Goal: Transaction & Acquisition: Download file/media

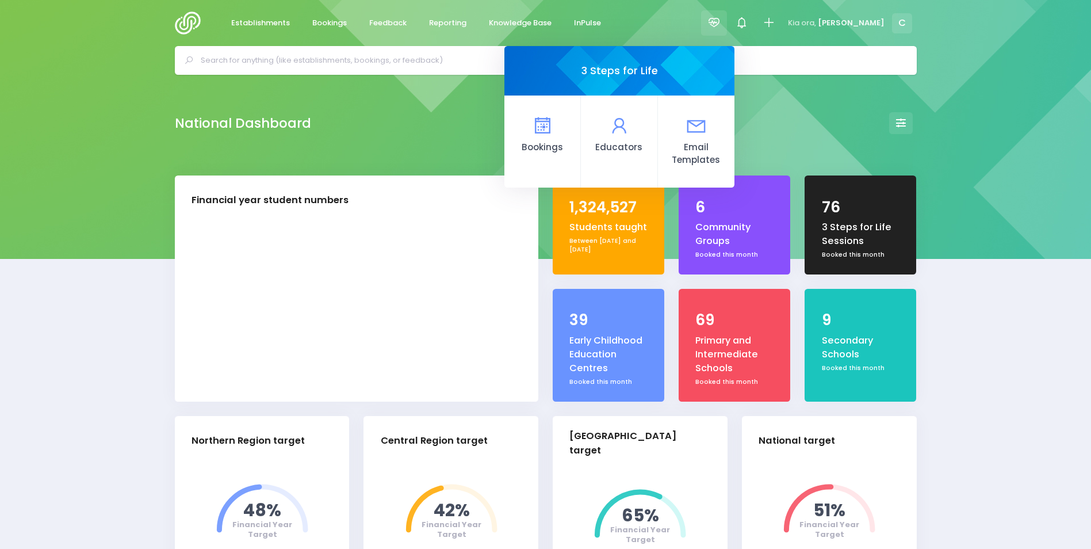
select select "5"
click at [554, 126] on icon at bounding box center [542, 125] width 22 height 22
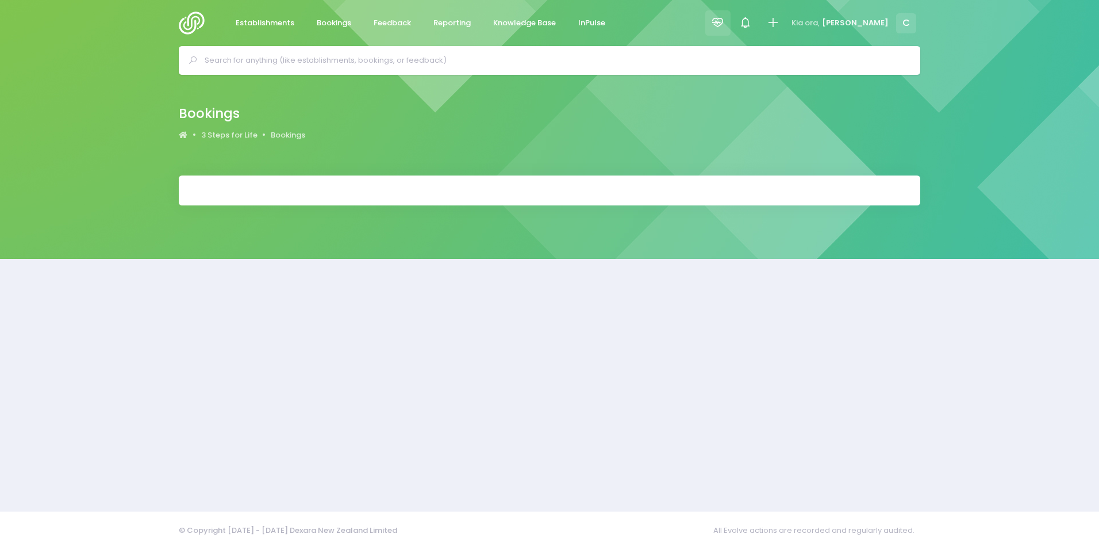
click at [724, 20] on icon at bounding box center [717, 22] width 13 height 13
click at [724, 24] on icon at bounding box center [717, 22] width 13 height 13
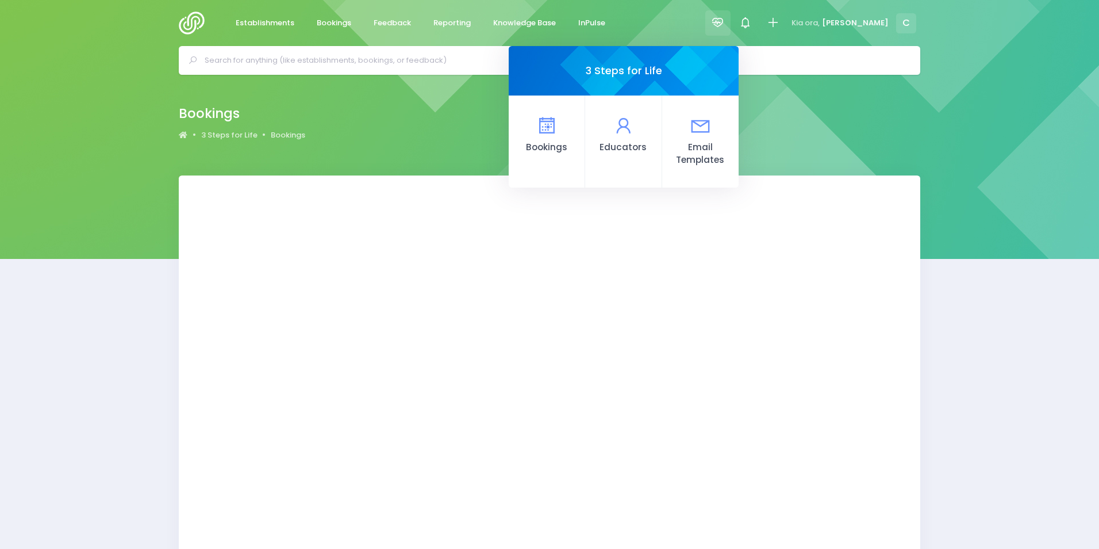
click at [724, 21] on icon at bounding box center [717, 22] width 13 height 13
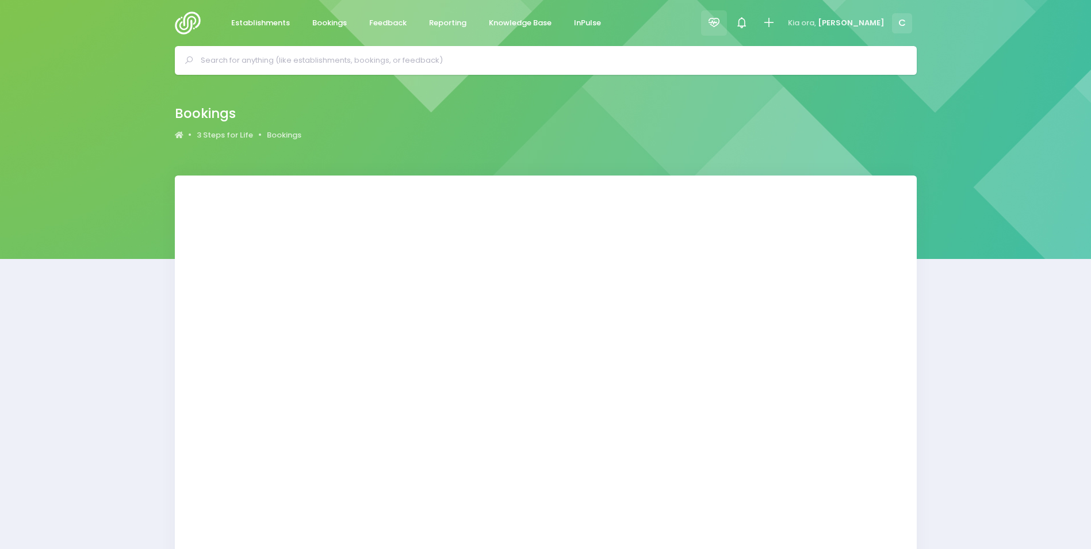
select select "20"
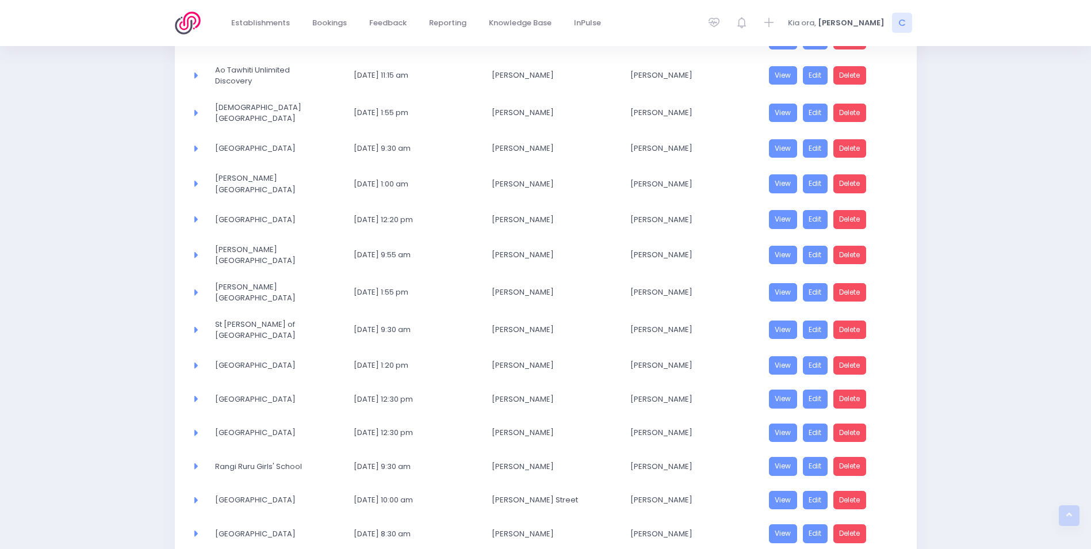
scroll to position [443, 0]
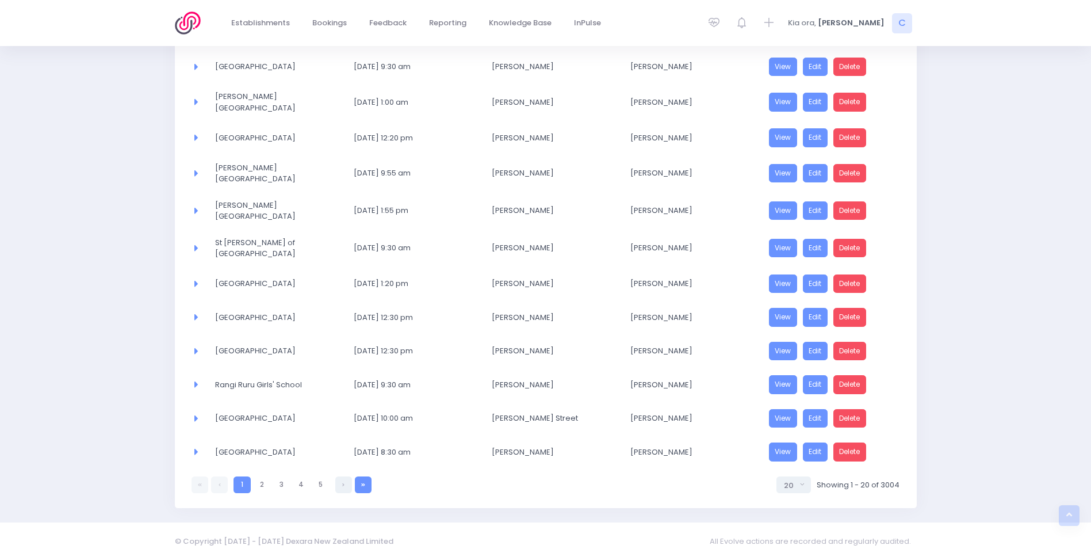
click at [366, 476] on link at bounding box center [363, 484] width 17 height 17
select select "20"
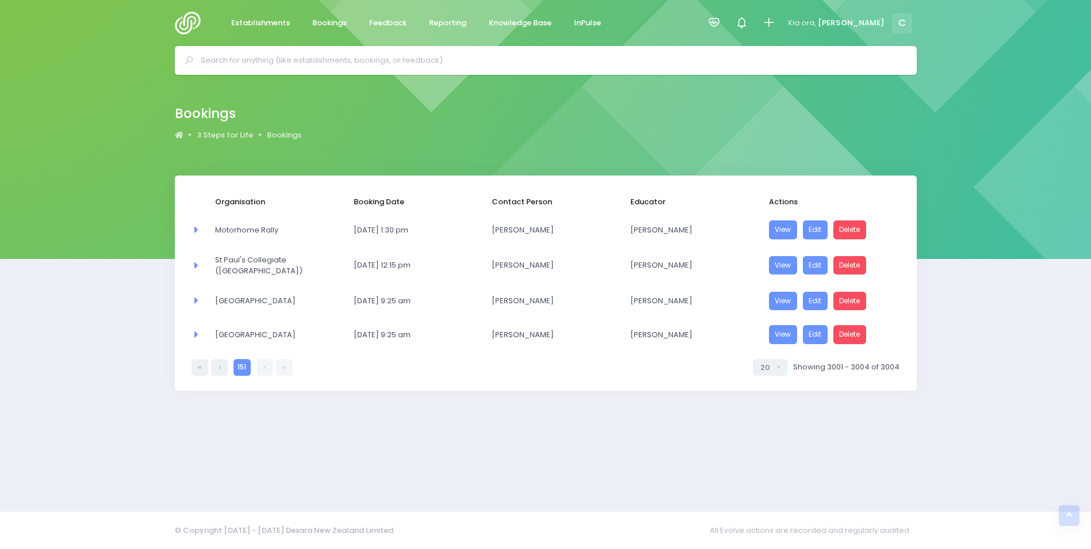
scroll to position [0, 0]
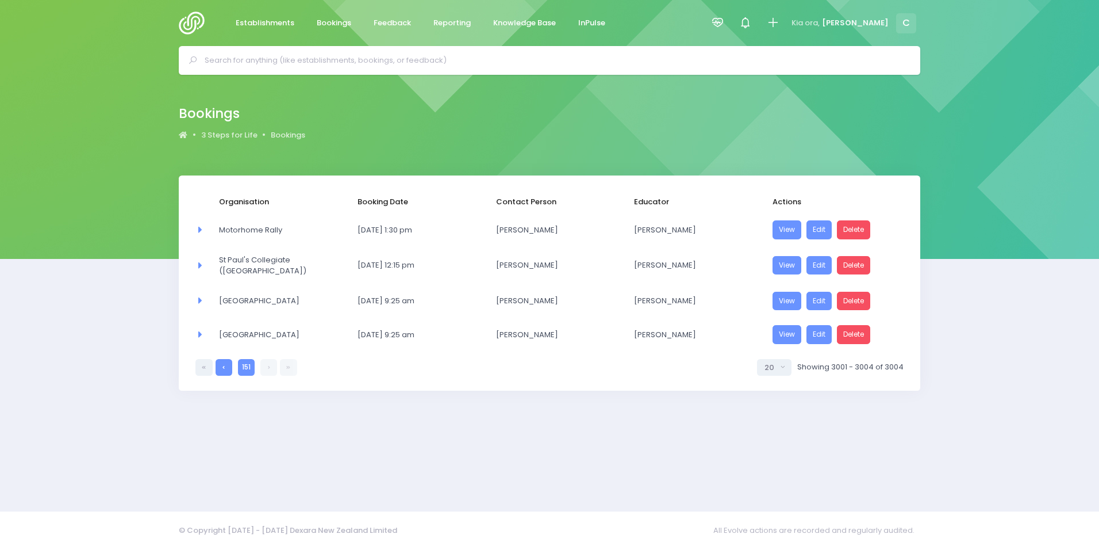
click at [226, 369] on link at bounding box center [224, 367] width 17 height 17
select select "20"
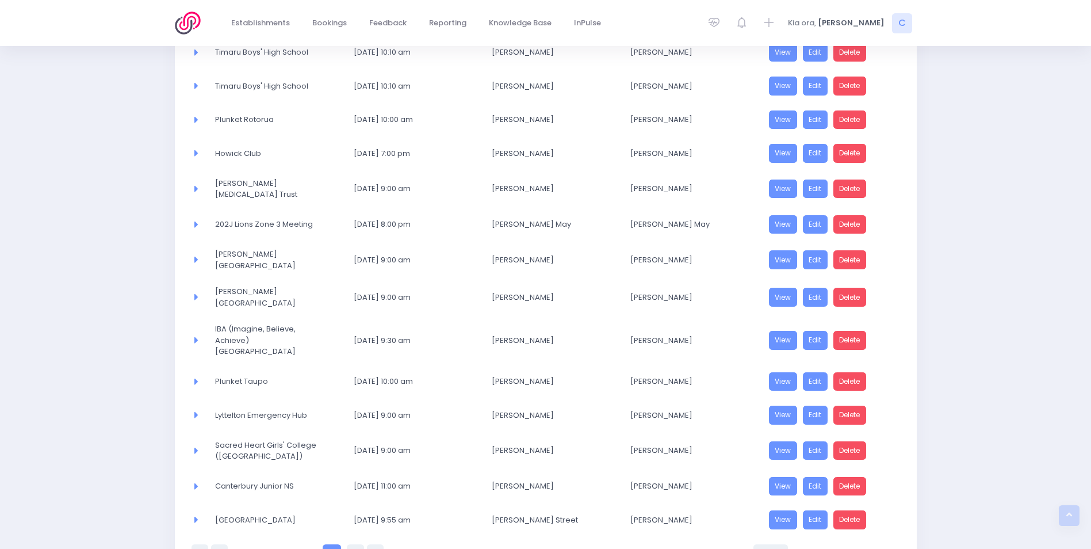
scroll to position [443, 0]
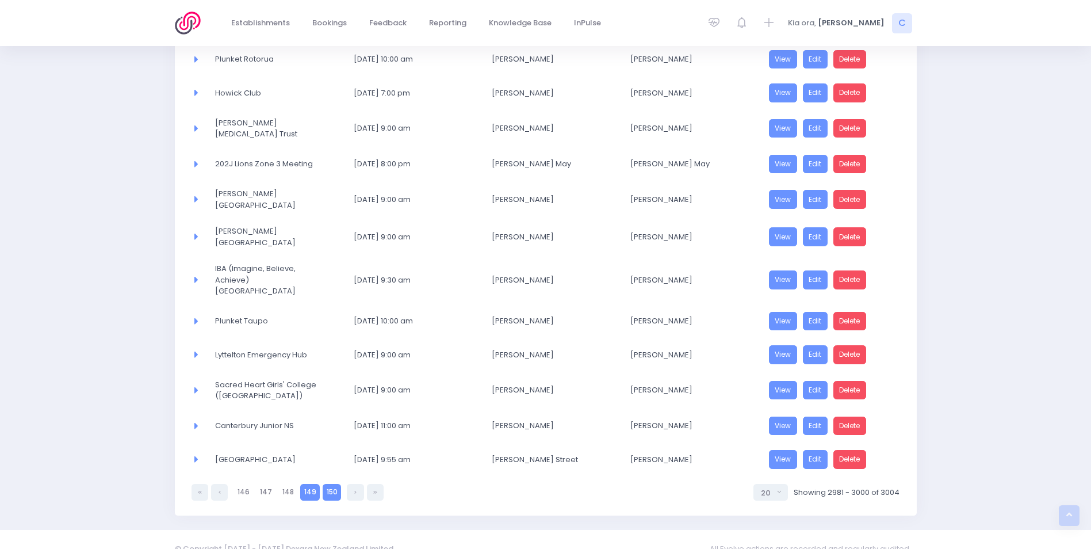
click at [308, 484] on link "149" at bounding box center [310, 492] width 20 height 17
select select "20"
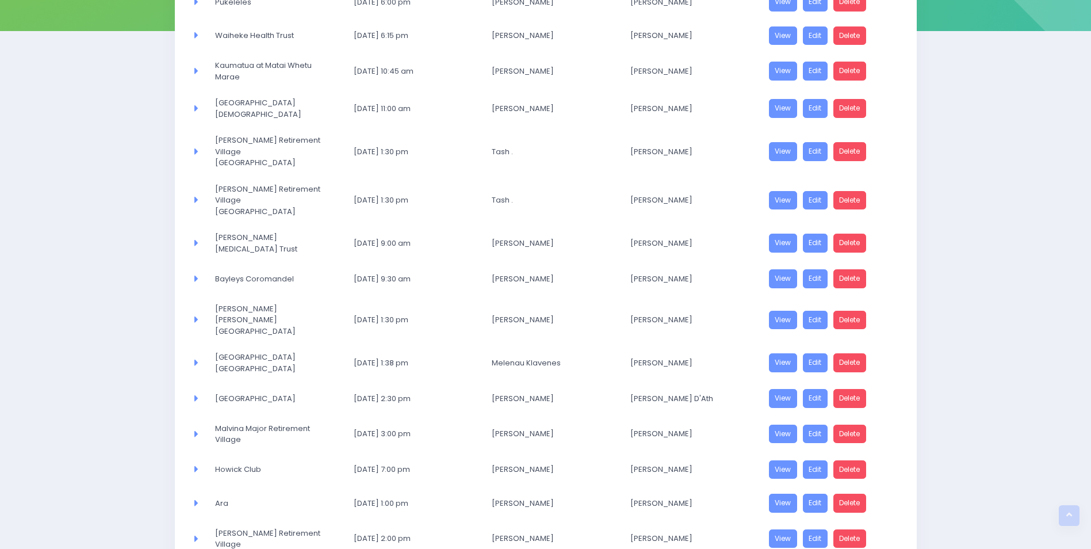
scroll to position [0, 0]
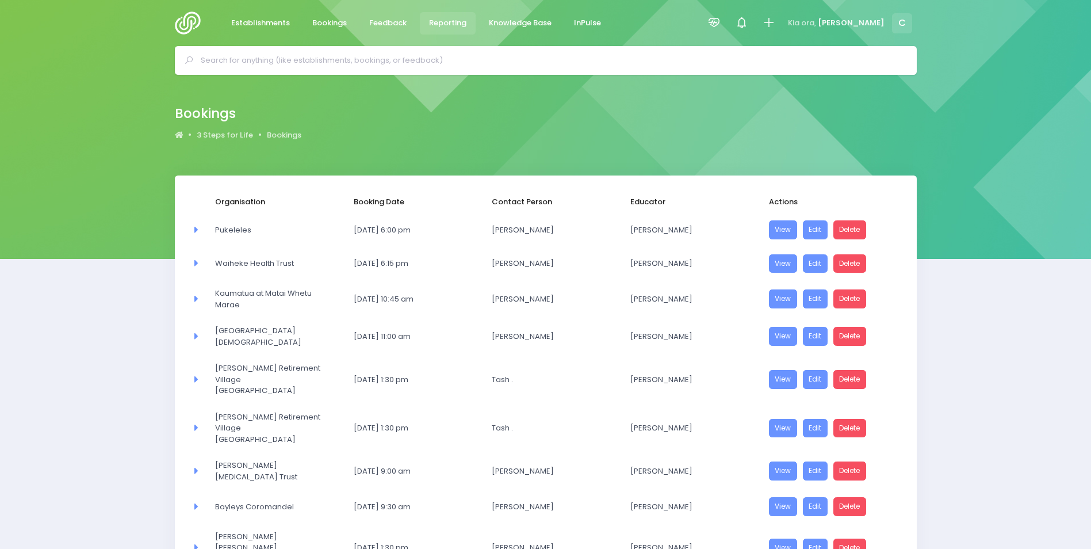
click at [439, 23] on span "Reporting" at bounding box center [447, 22] width 37 height 11
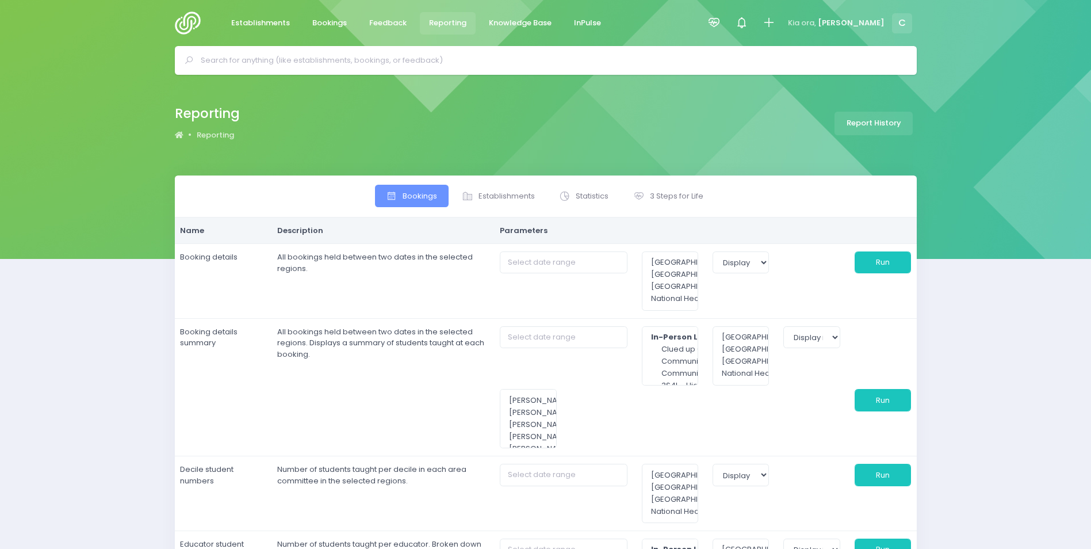
select select
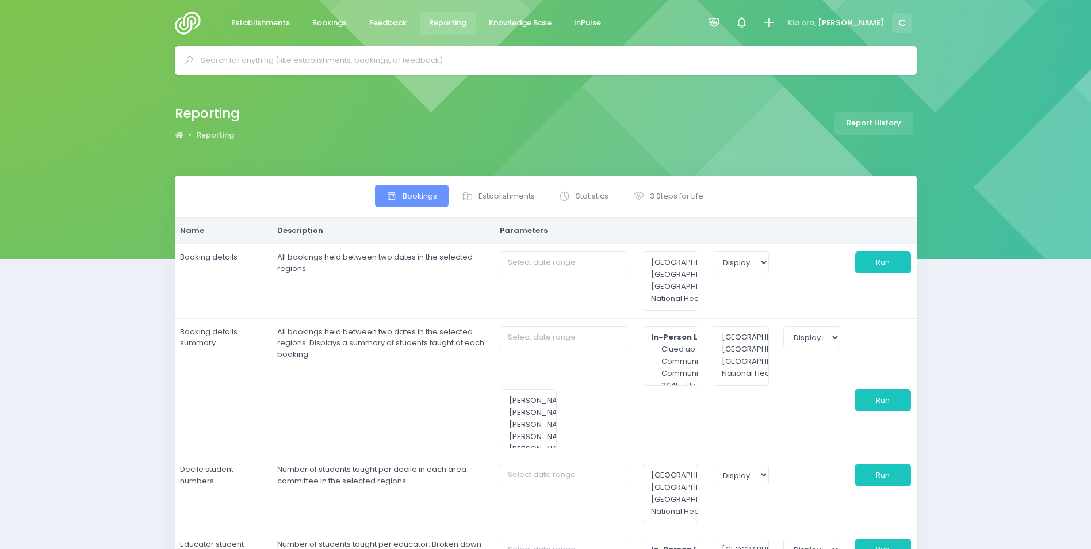
select select
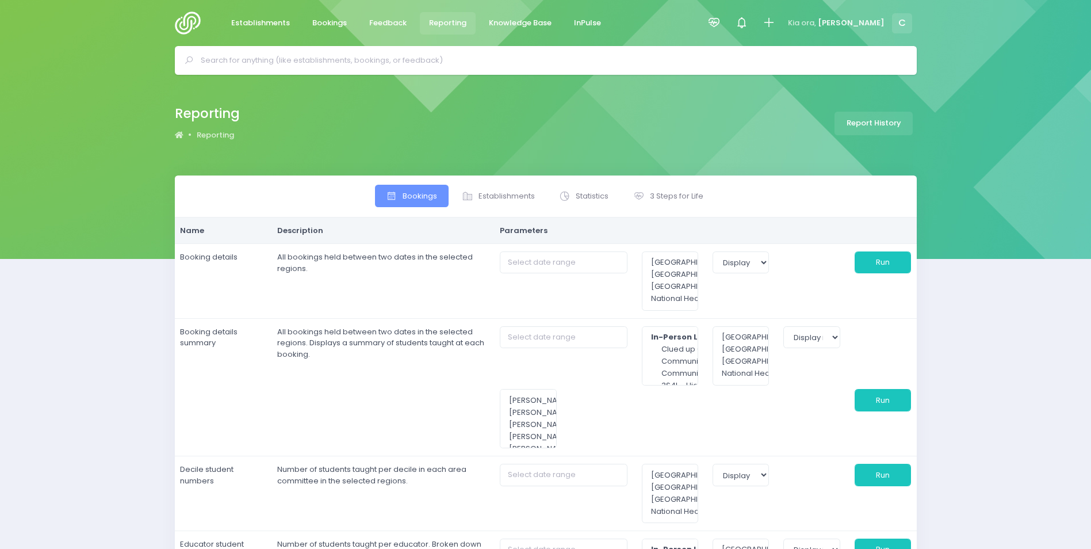
select select
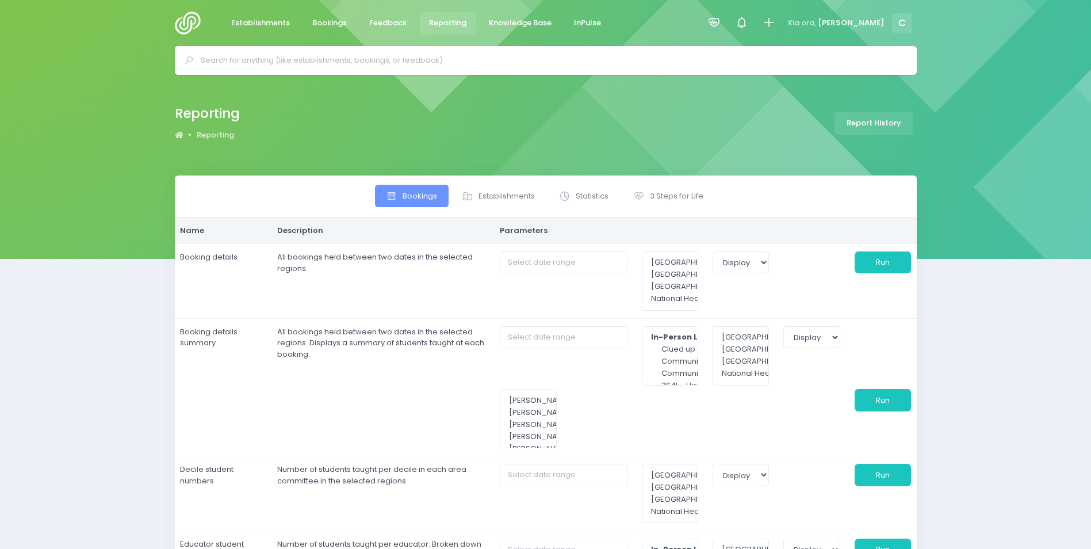
select select
type input "01/08/2025 to 31/08/2025"
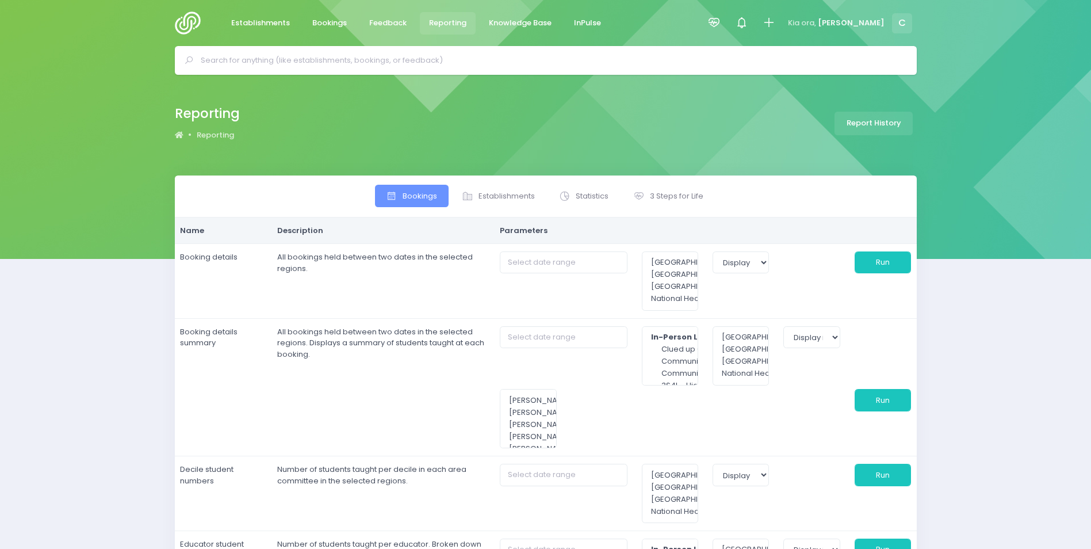
type input "01/08/2025 to 31/08/2025"
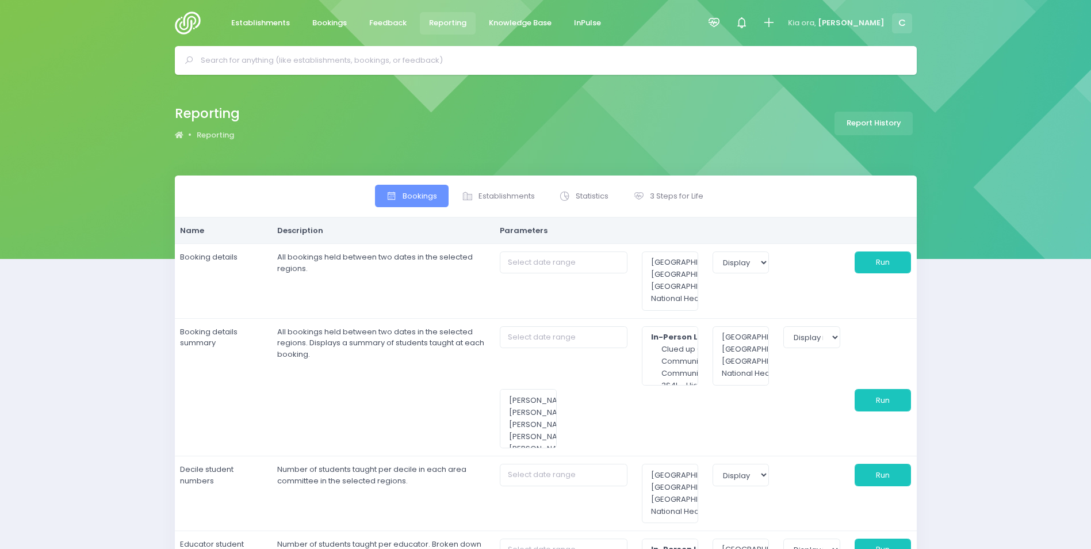
type input "01/08/2025 to 31/08/2025"
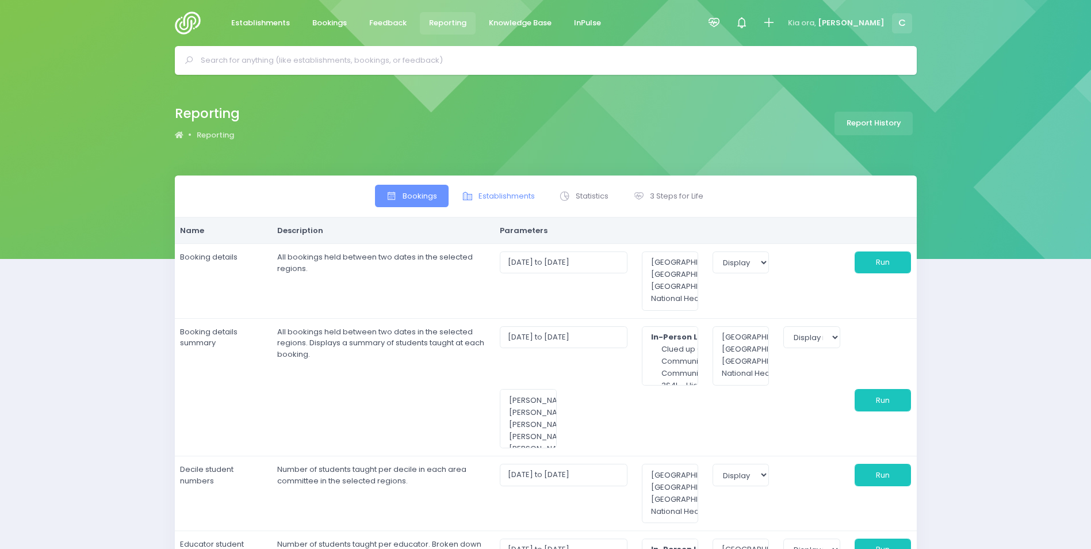
select select
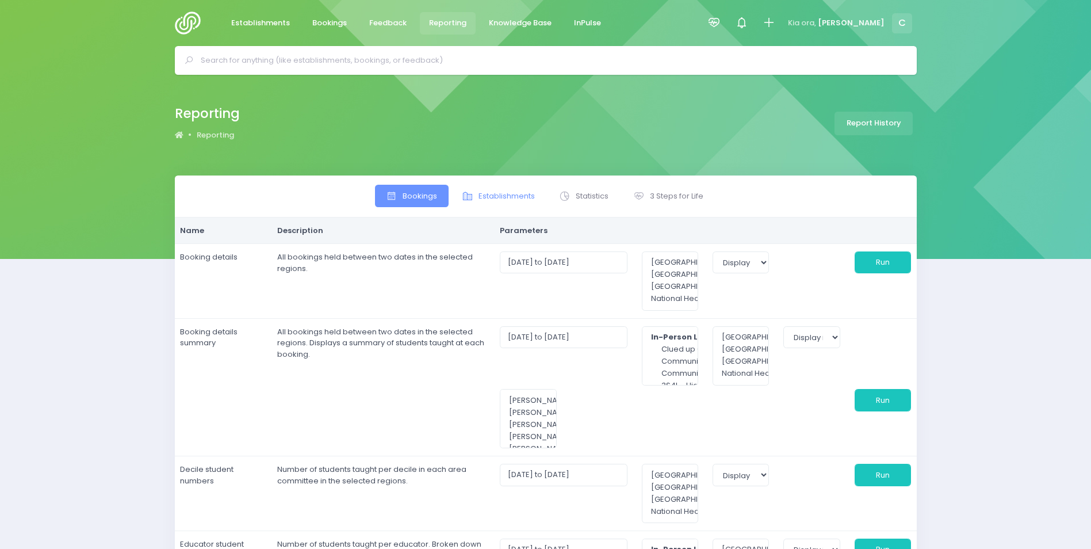
select select
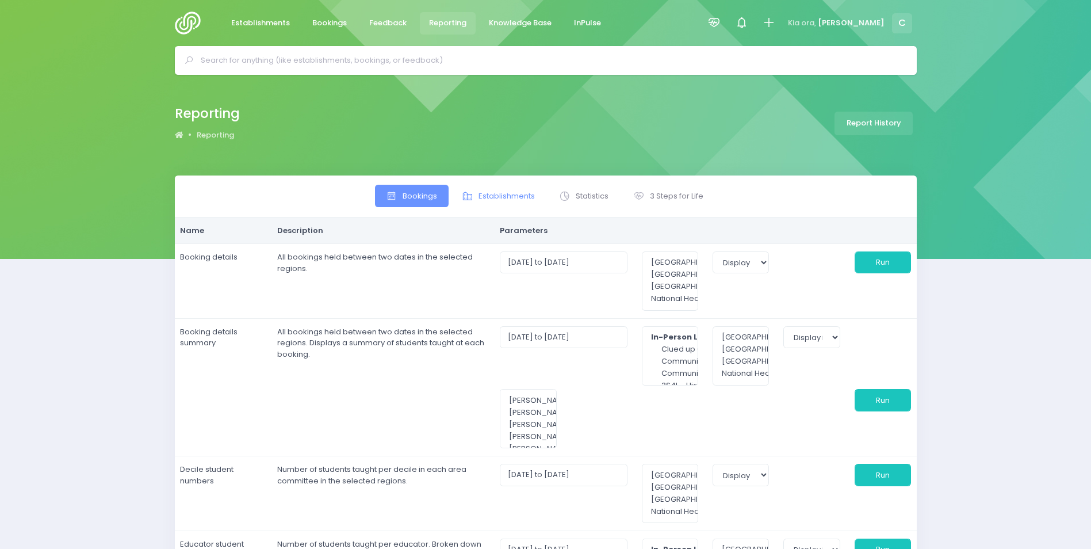
select select
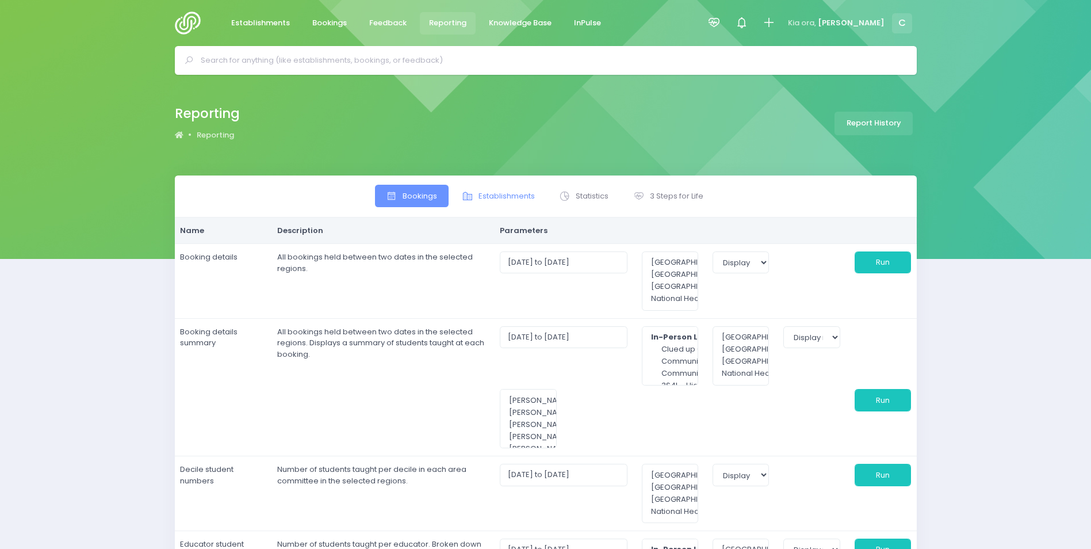
select select
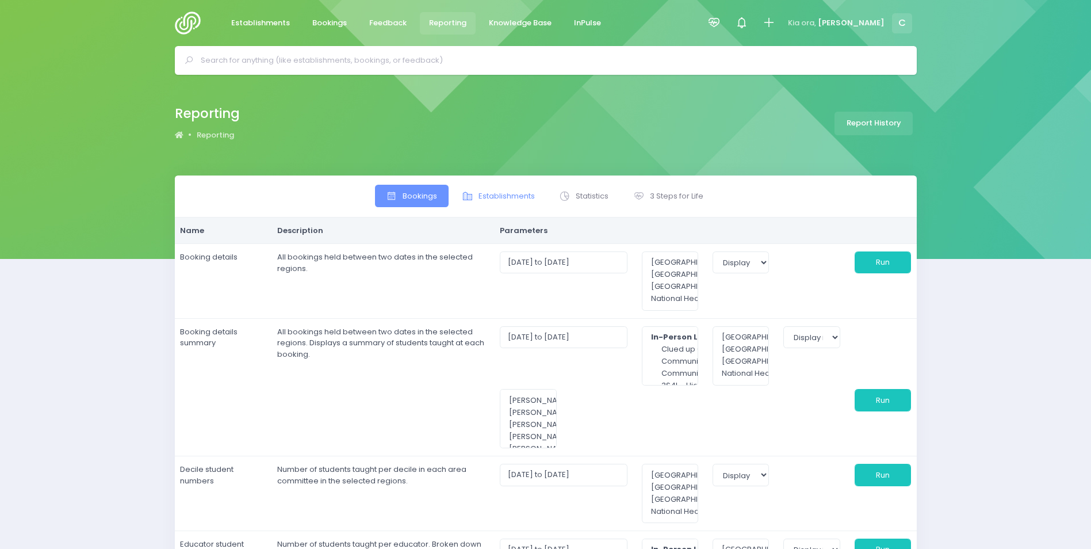
select select
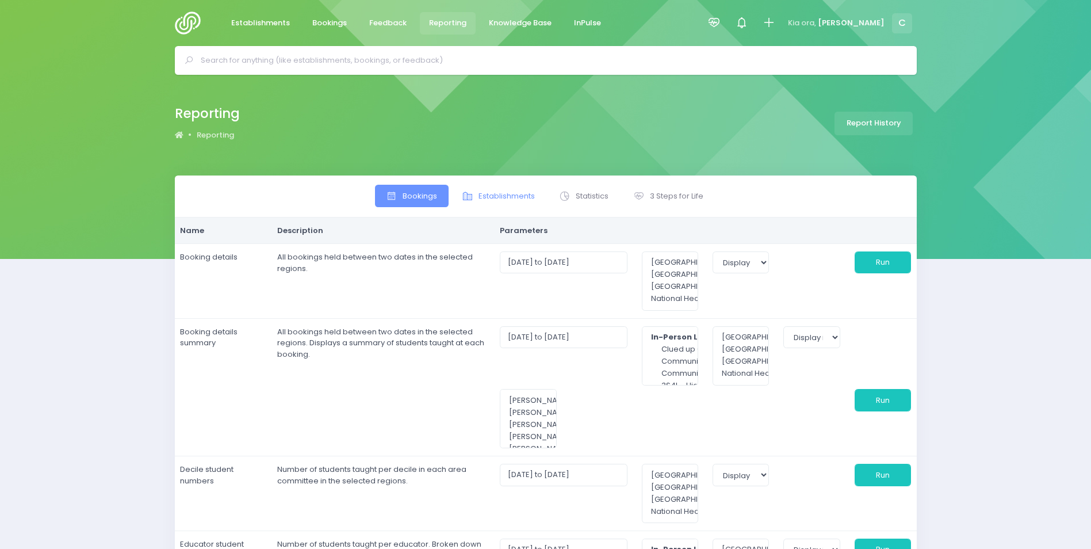
select select
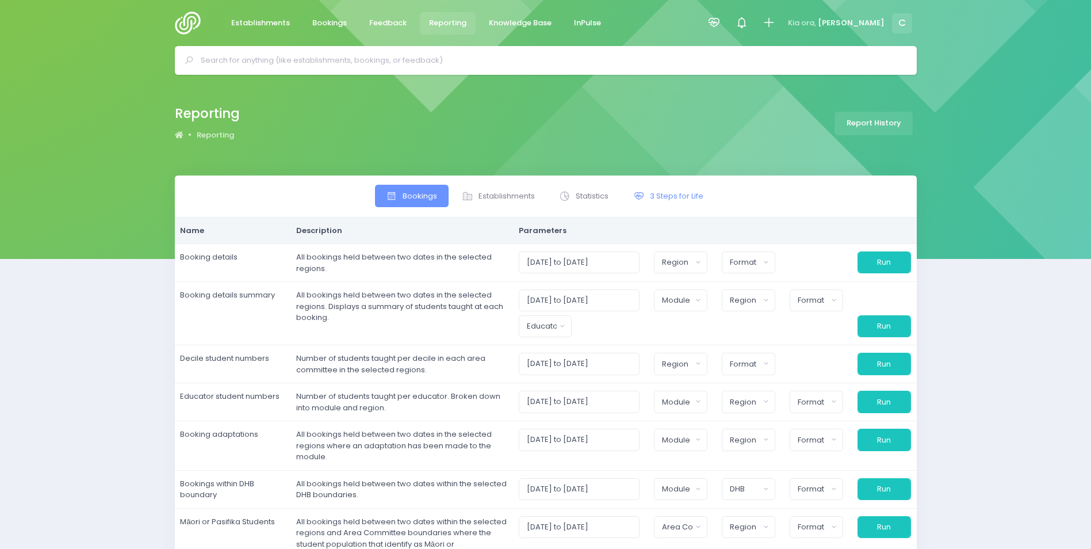
click at [663, 193] on span "3 Steps for Life" at bounding box center [676, 195] width 53 height 11
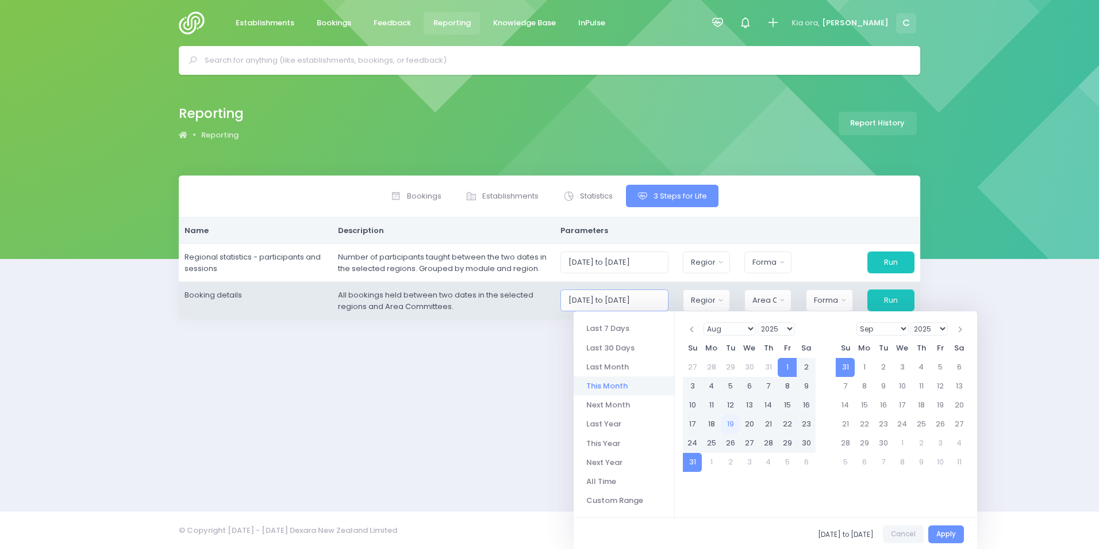
click at [629, 304] on input "01/08/2025 to 31/08/2025" at bounding box center [615, 300] width 109 height 22
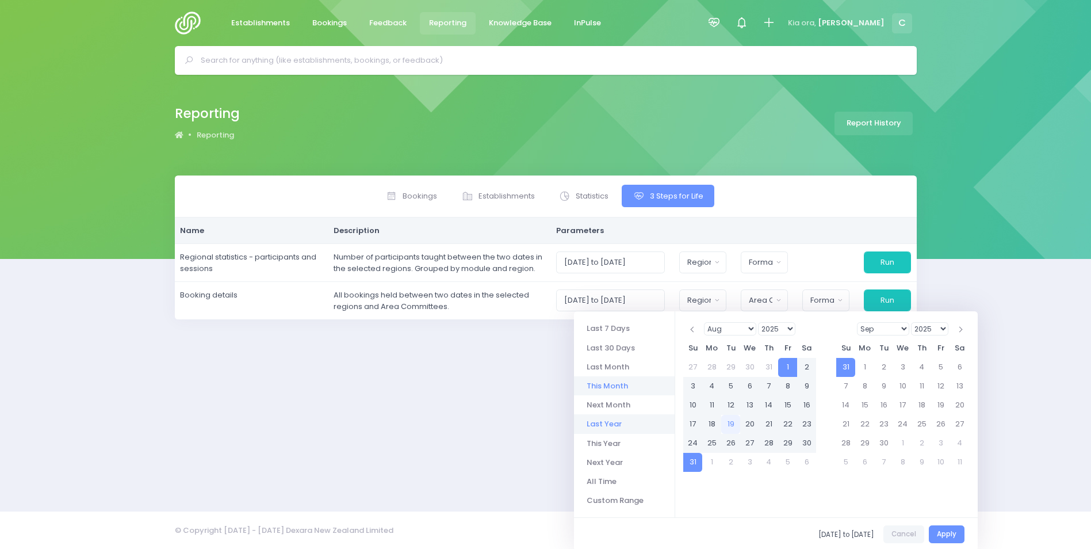
click at [600, 423] on li "Last Year" at bounding box center [624, 423] width 101 height 19
type input "01/01/2024 to 31/12/2024"
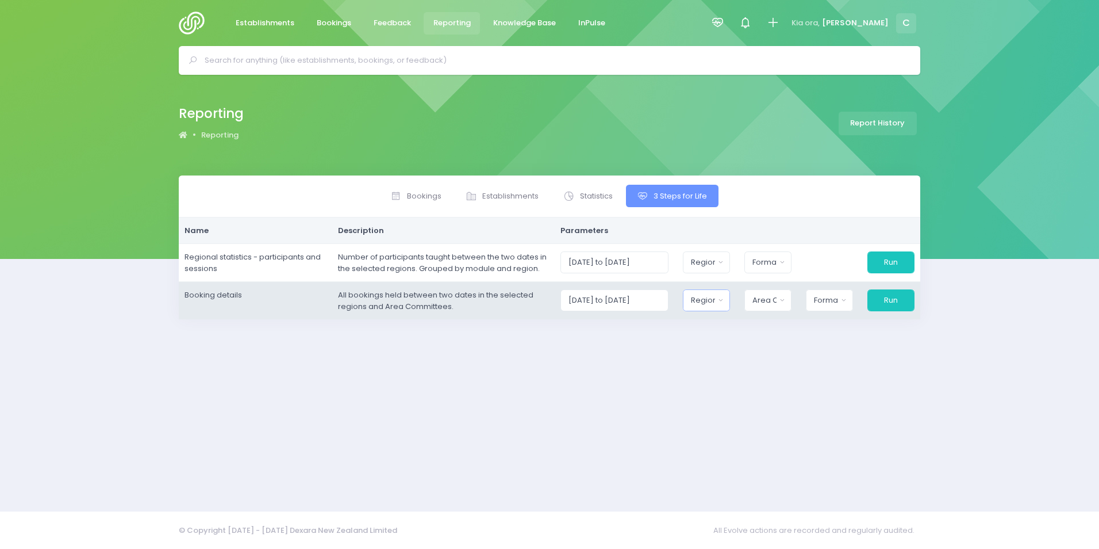
click at [714, 303] on div "Region" at bounding box center [703, 299] width 24 height 11
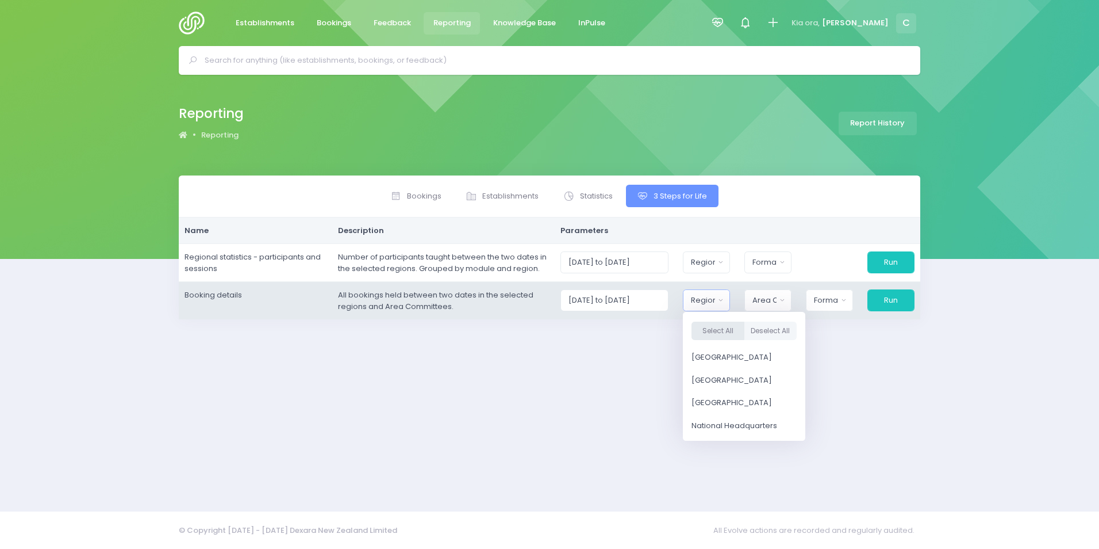
drag, startPoint x: 726, startPoint y: 330, endPoint x: 761, endPoint y: 316, distance: 37.4
click at [727, 329] on button "Select All" at bounding box center [718, 330] width 53 height 19
select select "Northern"
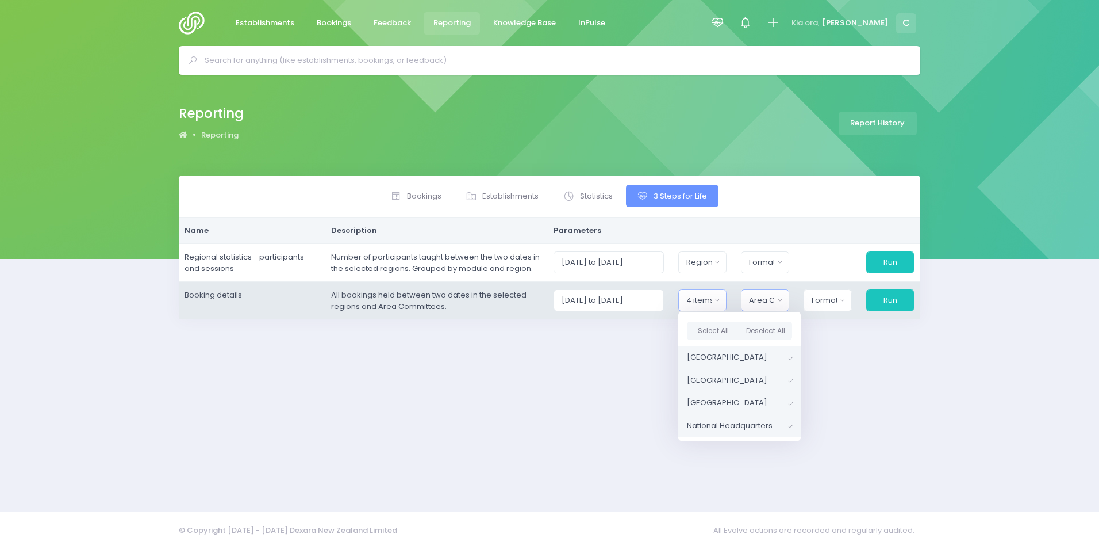
click at [768, 302] on div "Area Committee" at bounding box center [761, 299] width 25 height 11
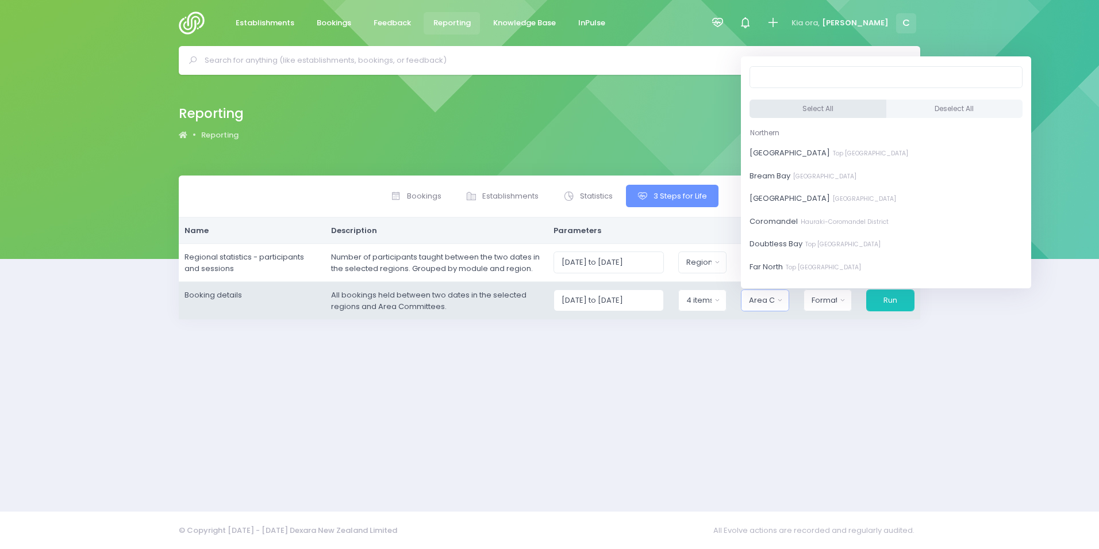
click at [807, 105] on button "Select All" at bounding box center [818, 108] width 137 height 19
select select "[GEOGRAPHIC_DATA]"
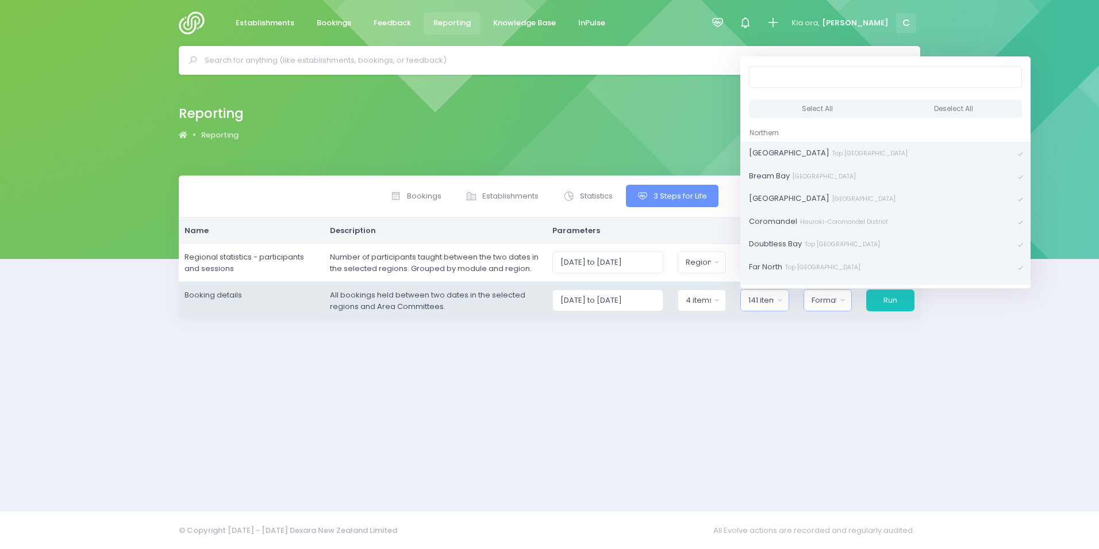
click at [821, 300] on div "Format" at bounding box center [824, 299] width 25 height 11
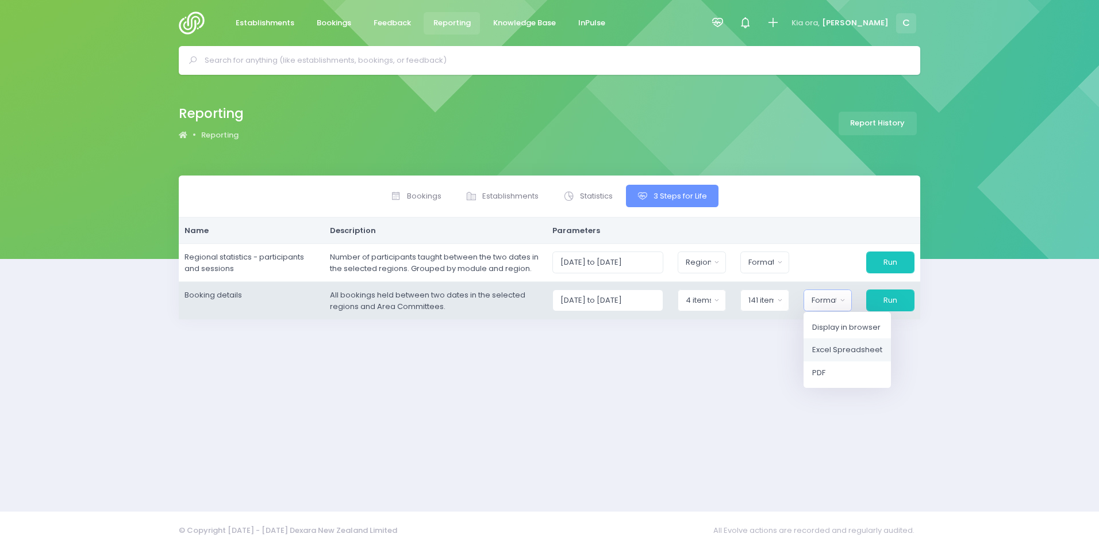
click at [835, 350] on span "Excel Spreadsheet" at bounding box center [847, 349] width 70 height 11
select select "excel"
click at [891, 299] on button "Run" at bounding box center [889, 300] width 49 height 22
